Goal: Task Accomplishment & Management: Manage account settings

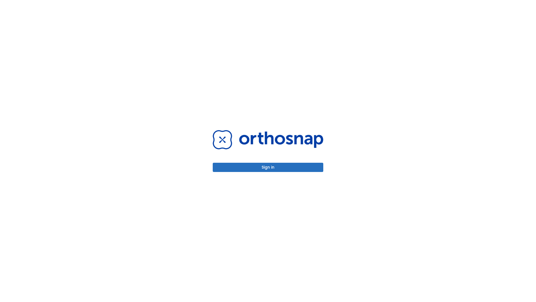
click at [268, 167] on button "Sign in" at bounding box center [268, 166] width 111 height 9
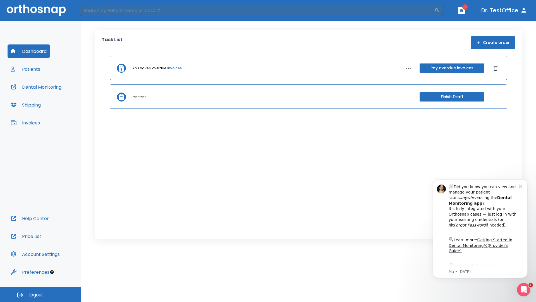
click at [40, 294] on span "Logout" at bounding box center [35, 294] width 15 height 6
